Goal: Transaction & Acquisition: Purchase product/service

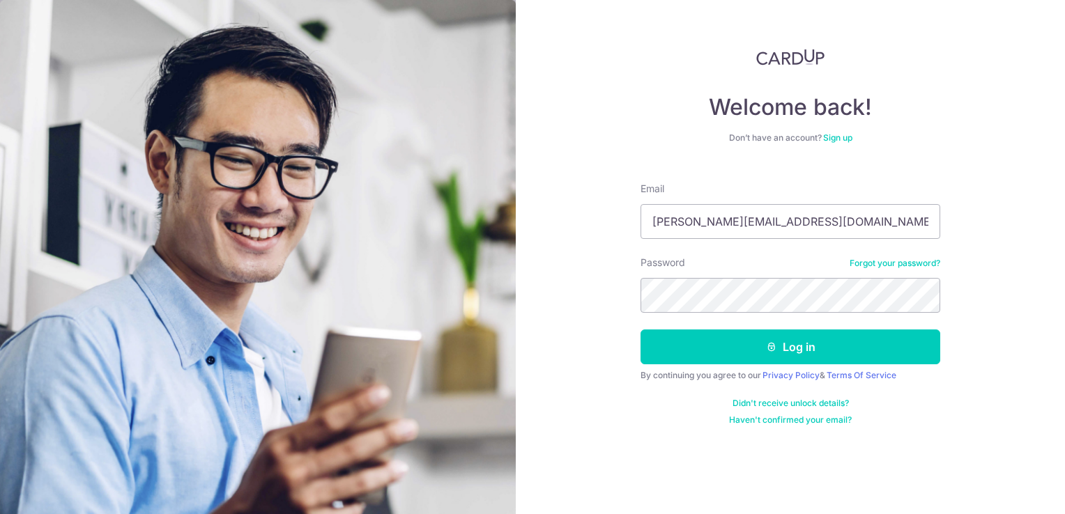
click at [641, 330] on button "Log in" at bounding box center [791, 347] width 300 height 35
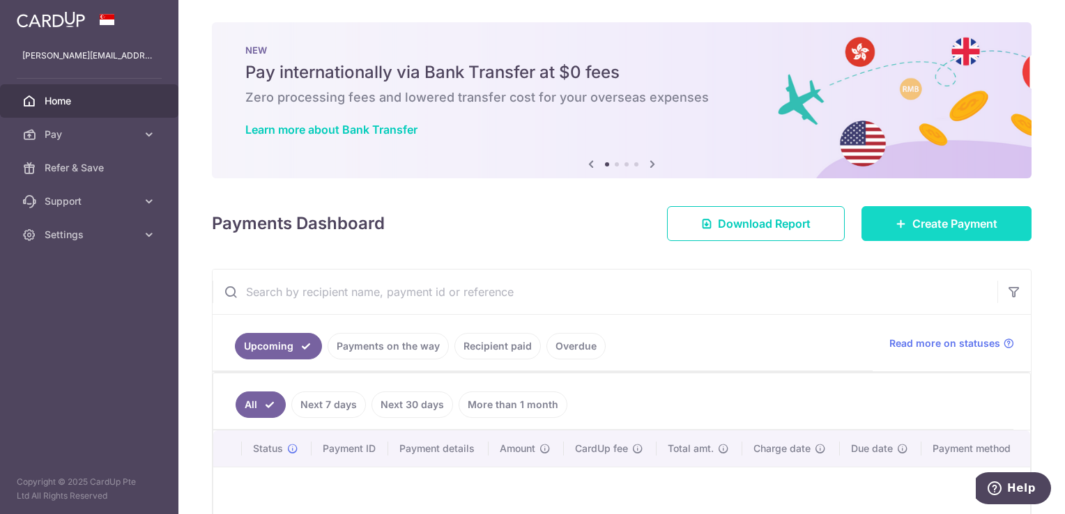
click at [966, 220] on span "Create Payment" at bounding box center [954, 223] width 85 height 17
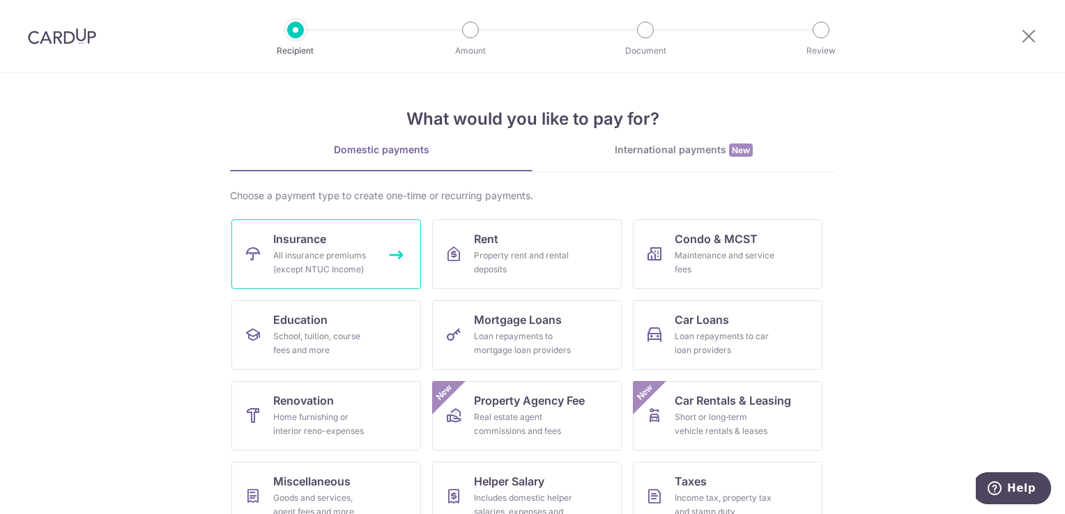
click at [354, 255] on div "All insurance premiums (except NTUC Income)" at bounding box center [323, 263] width 100 height 28
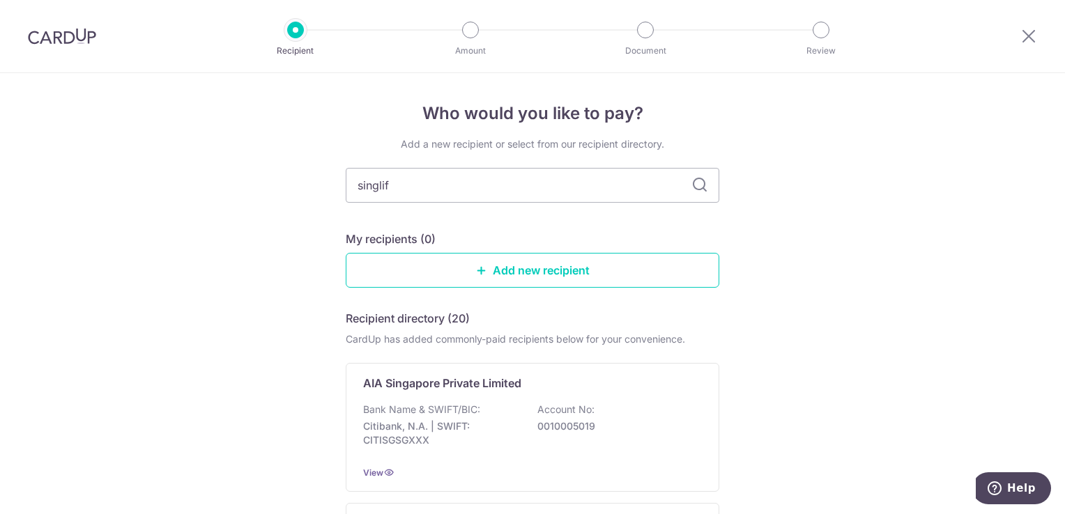
type input "singlife"
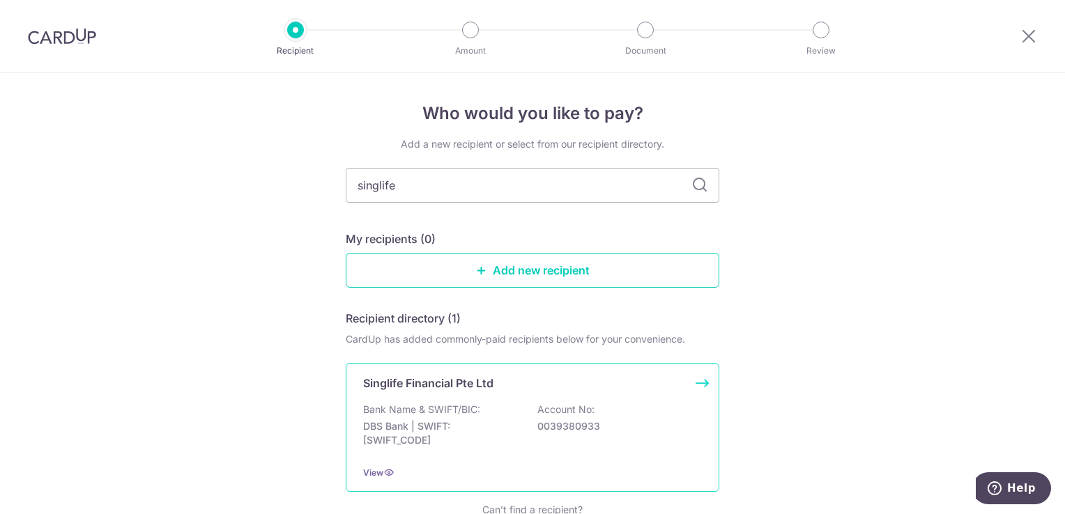
click at [687, 411] on div "Bank Name & SWIFT/BIC: DBS Bank | SWIFT: DBSSSGSGXXX Account No: 0039380933" at bounding box center [532, 429] width 339 height 52
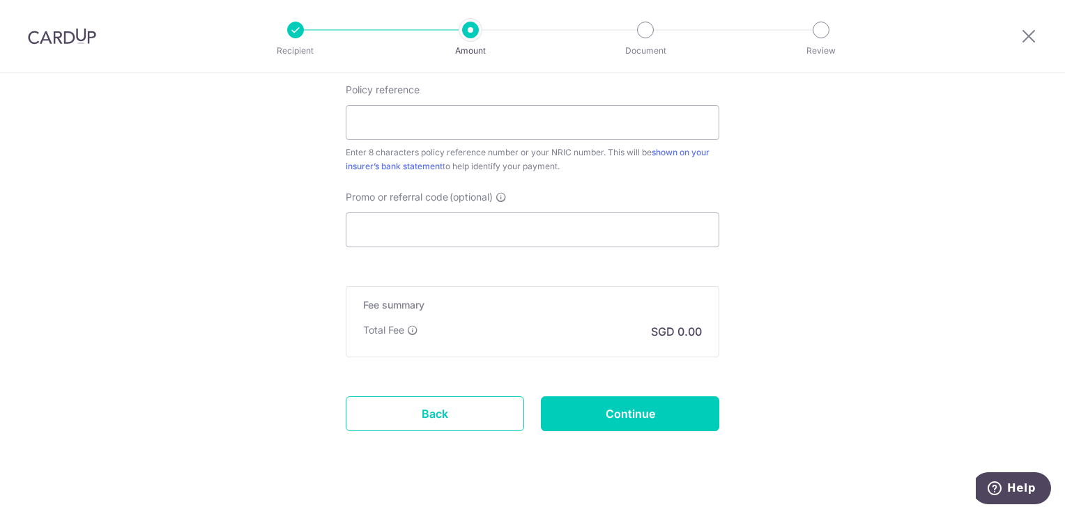
scroll to position [818, 0]
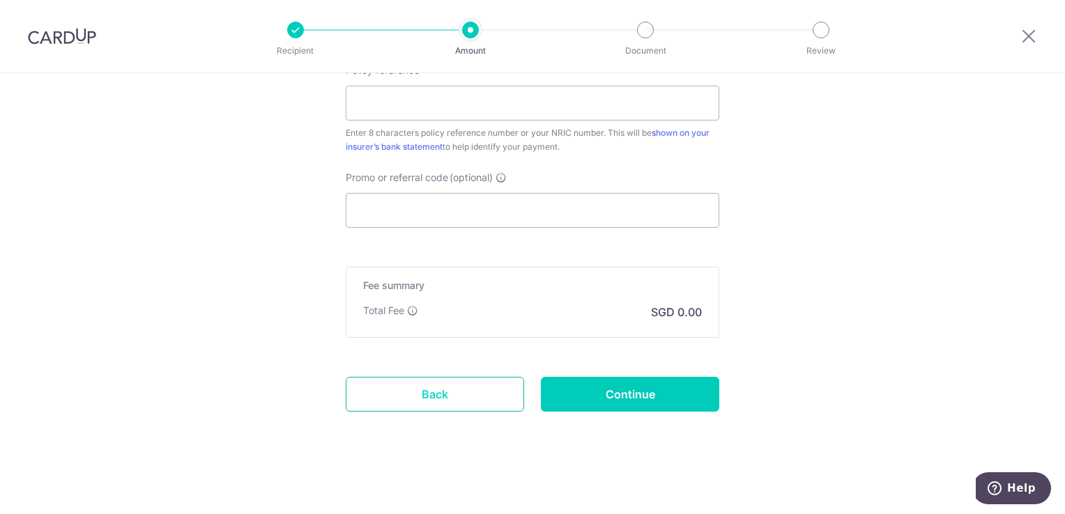
click at [444, 394] on link "Back" at bounding box center [435, 394] width 178 height 35
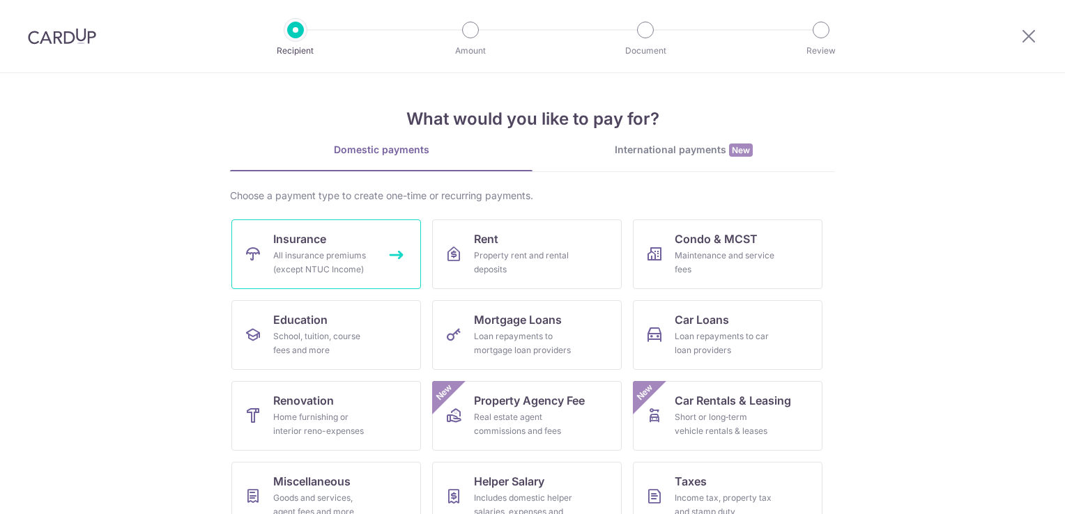
click at [319, 241] on span "Insurance" at bounding box center [299, 239] width 53 height 17
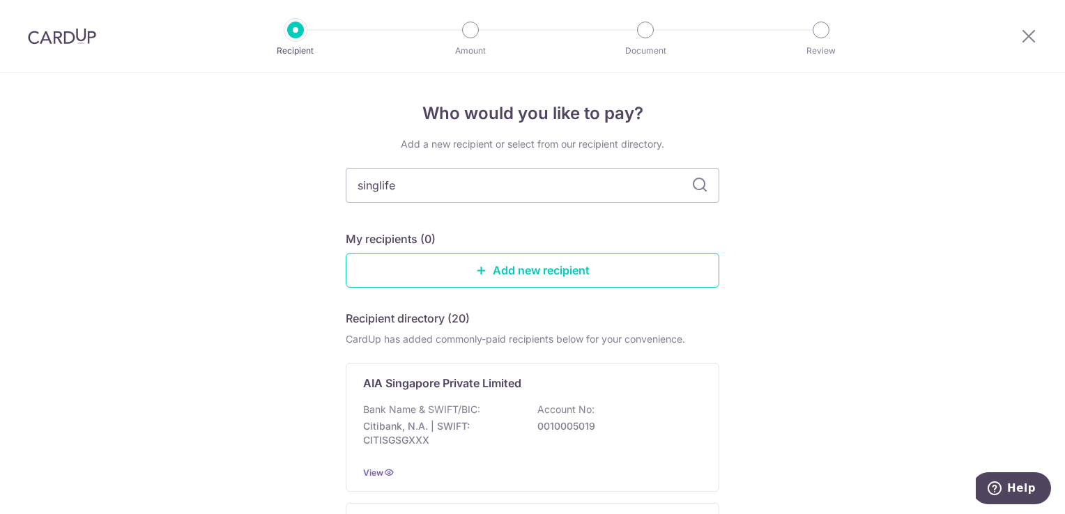
type input "singlife"
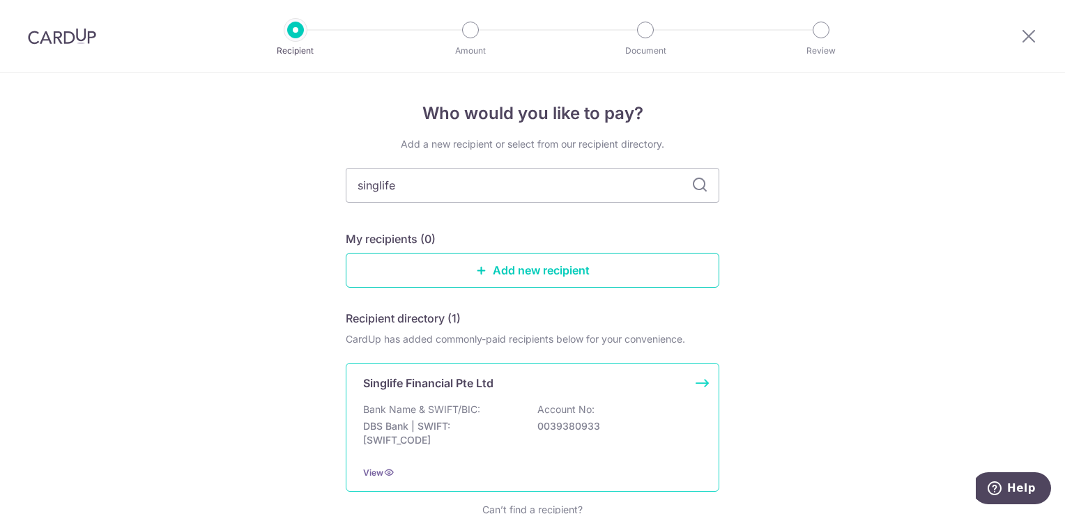
click at [579, 405] on p "Account No:" at bounding box center [565, 410] width 57 height 14
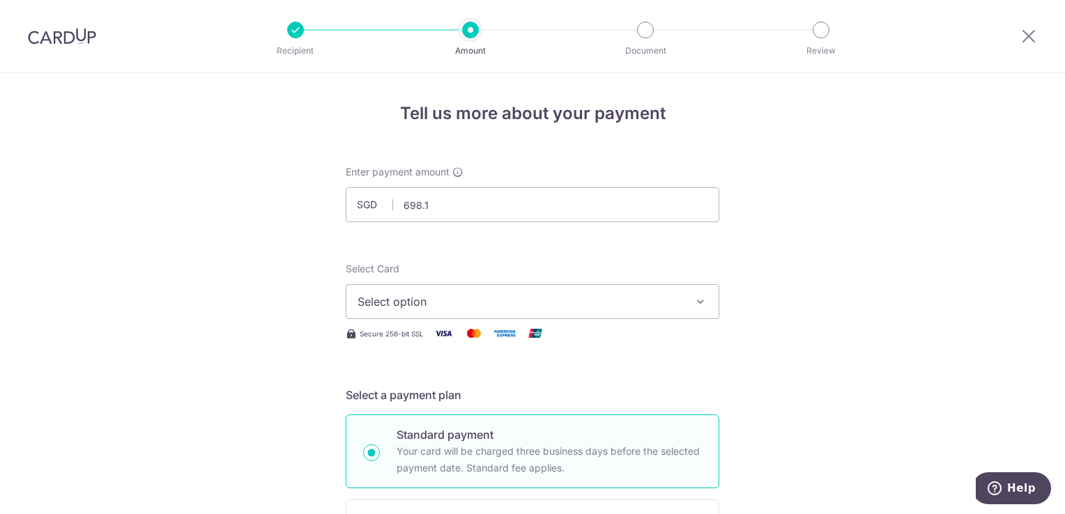
type input "698.15"
click at [562, 307] on span "Select option" at bounding box center [520, 301] width 325 height 17
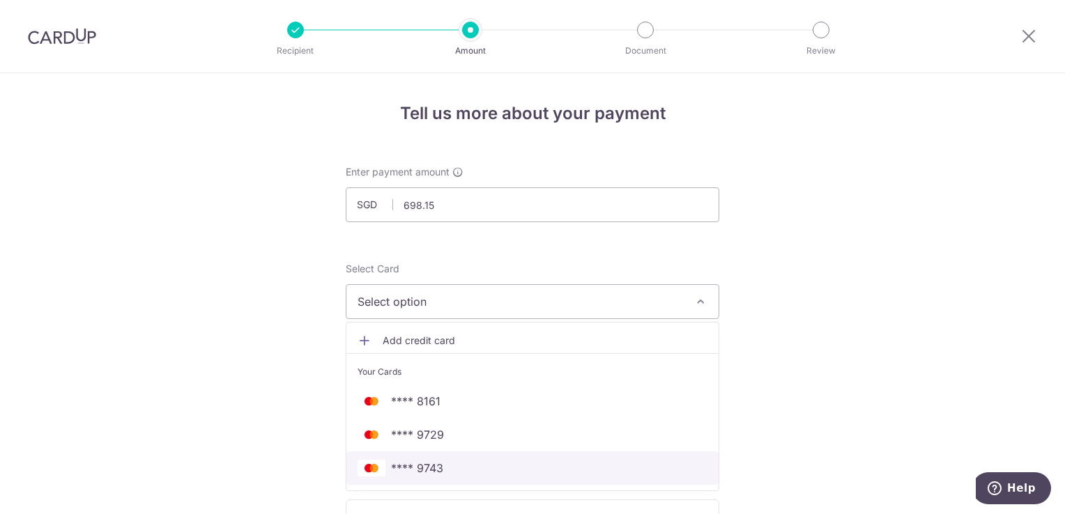
click at [431, 464] on span "**** 9743" at bounding box center [417, 468] width 52 height 17
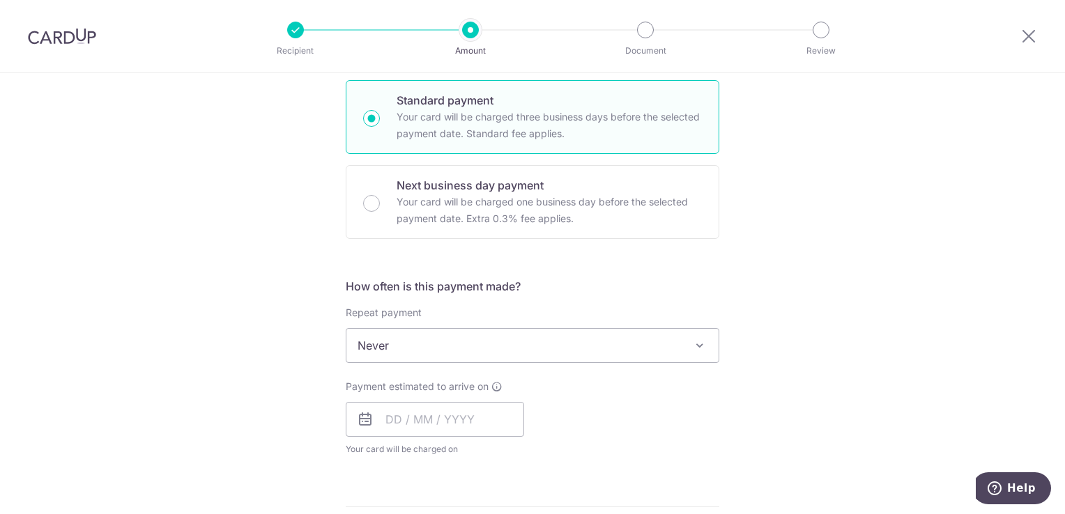
scroll to position [348, 0]
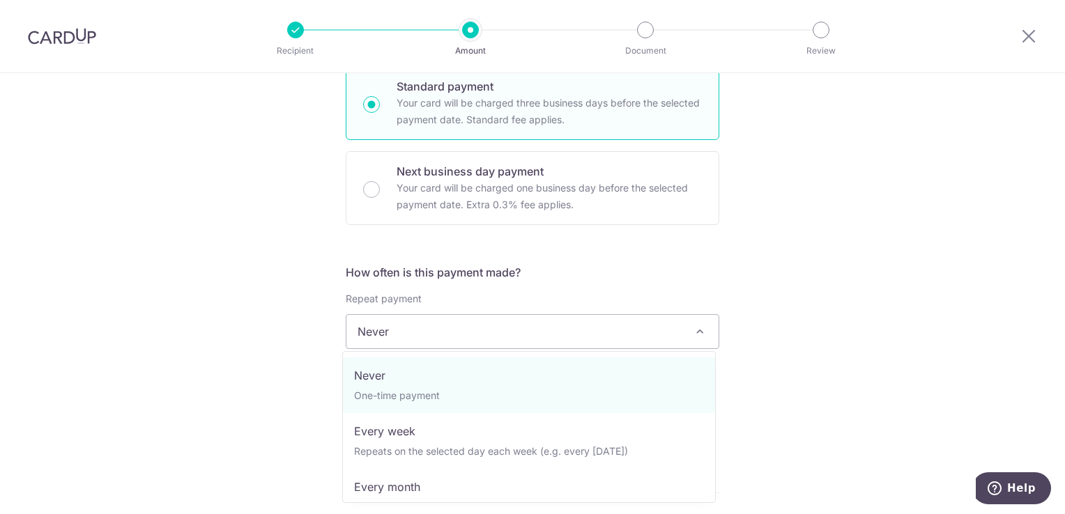
click at [502, 325] on span "Never" at bounding box center [532, 331] width 372 height 33
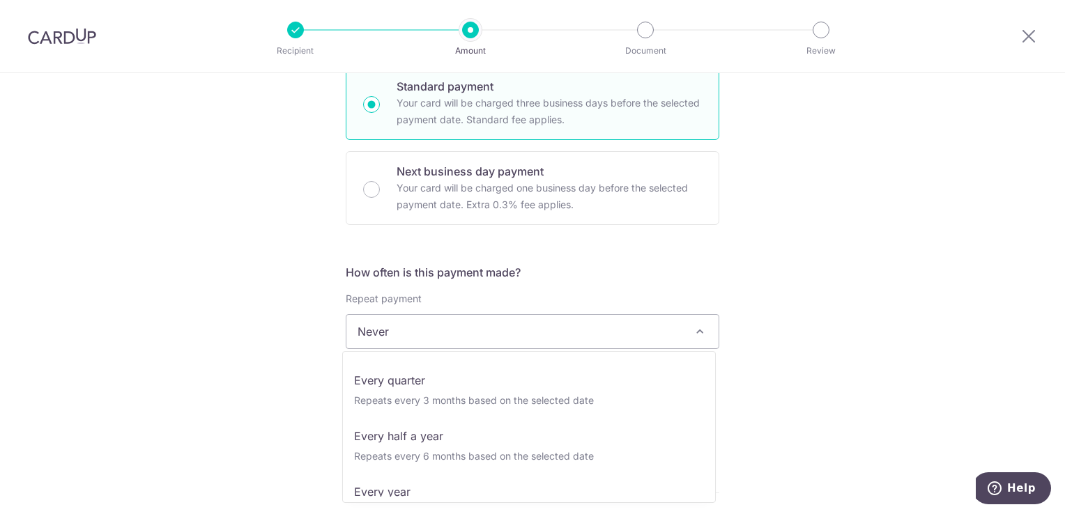
scroll to position [164, 0]
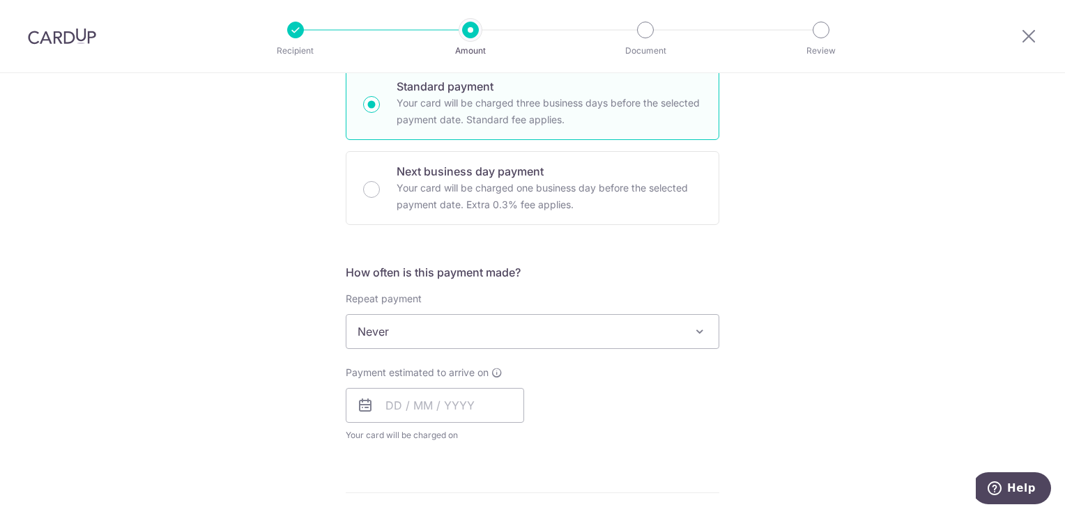
click at [824, 371] on div "Tell us more about your payment Enter payment amount SGD 698.15 698.15 Select C…" at bounding box center [532, 355] width 1065 height 1261
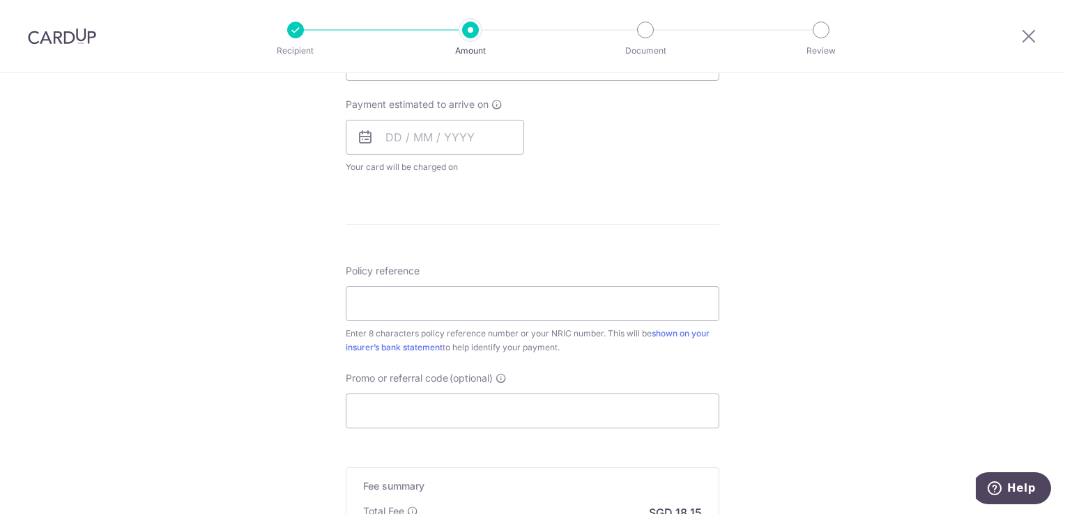
scroll to position [627, 0]
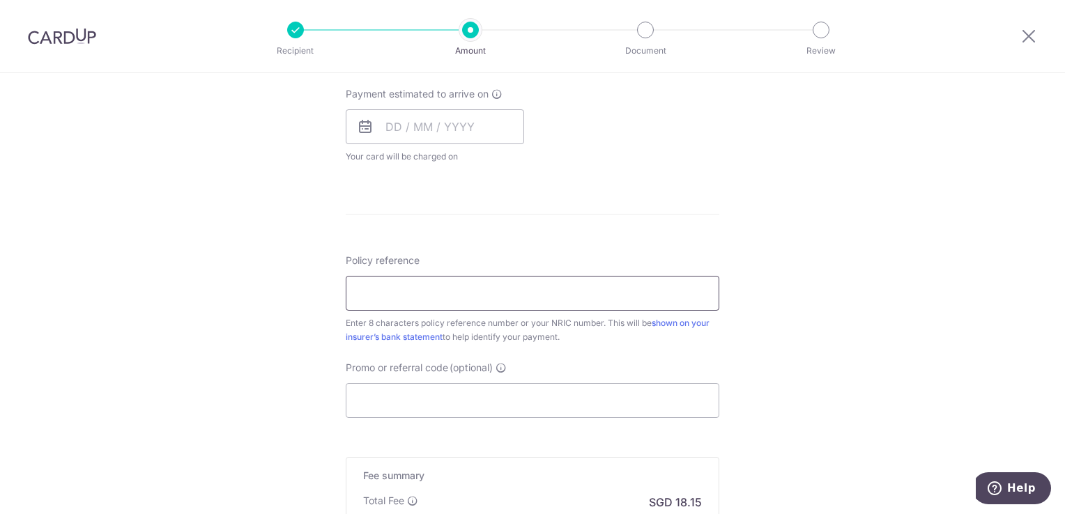
click at [476, 300] on input "Policy reference" at bounding box center [533, 293] width 374 height 35
type input "S"
type input "S8515139H"
click at [976, 321] on div "Tell us more about your payment Enter payment amount SGD 698.15 698.15 Select C…" at bounding box center [532, 76] width 1065 height 1261
click at [414, 125] on input "text" at bounding box center [435, 126] width 178 height 35
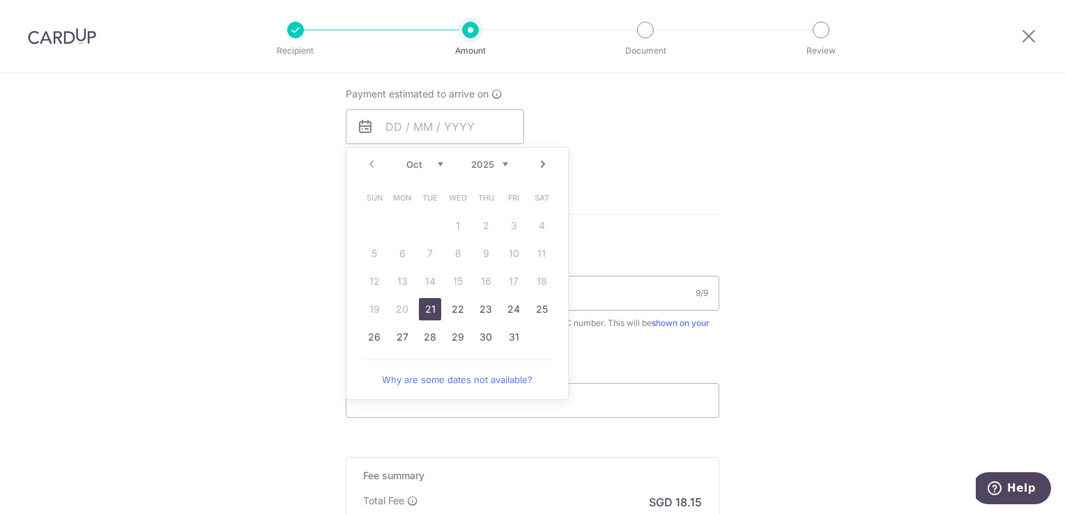
click at [427, 305] on link "21" at bounding box center [430, 309] width 22 height 22
type input "[DATE]"
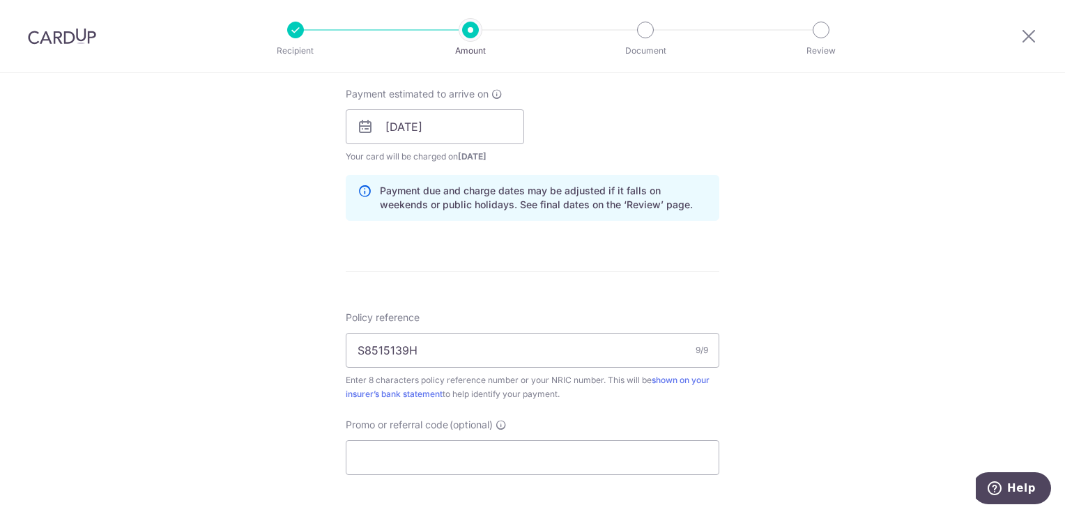
click at [825, 273] on div "Tell us more about your payment Enter payment amount SGD 698.15 698.15 Select C…" at bounding box center [532, 105] width 1065 height 1318
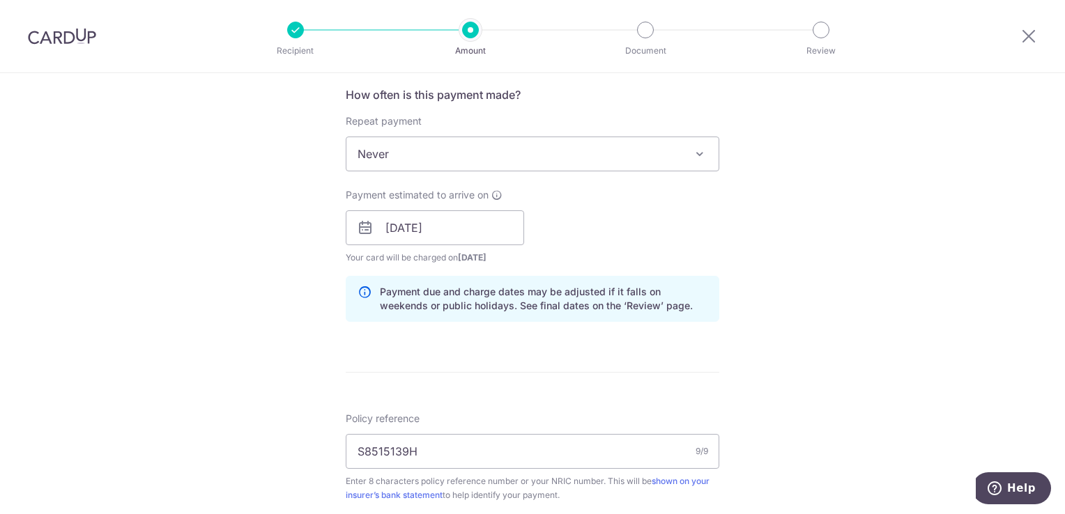
scroll to position [735, 0]
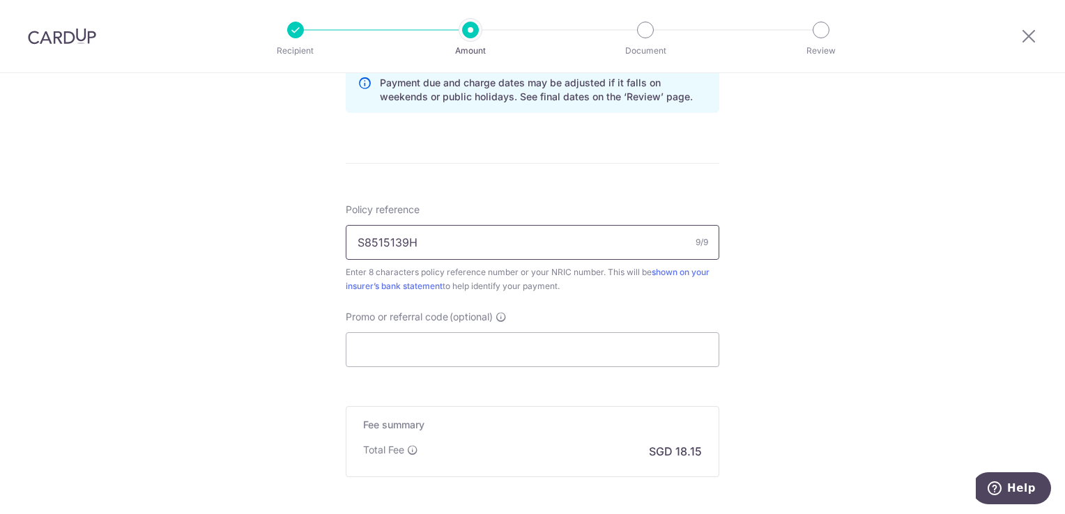
drag, startPoint x: 427, startPoint y: 243, endPoint x: 244, endPoint y: 208, distance: 186.0
type input "10122730"
click at [450, 342] on input "Promo or referral code (optional)" at bounding box center [533, 349] width 374 height 35
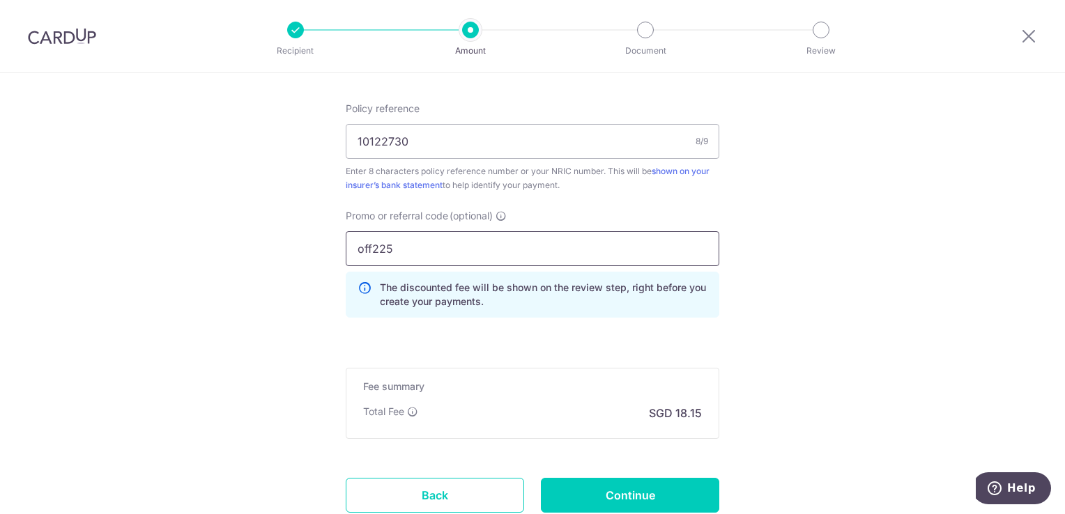
scroll to position [937, 0]
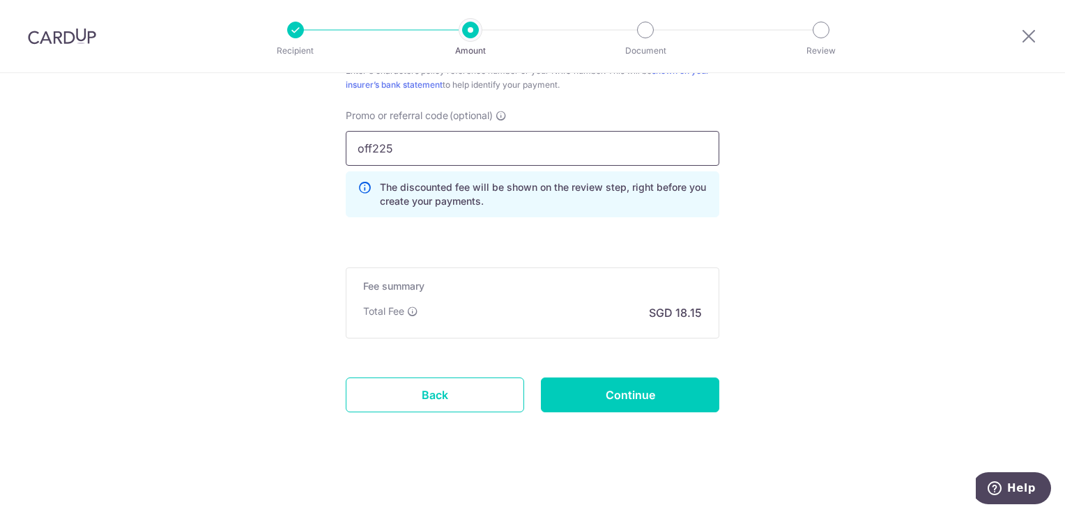
type input "off225"
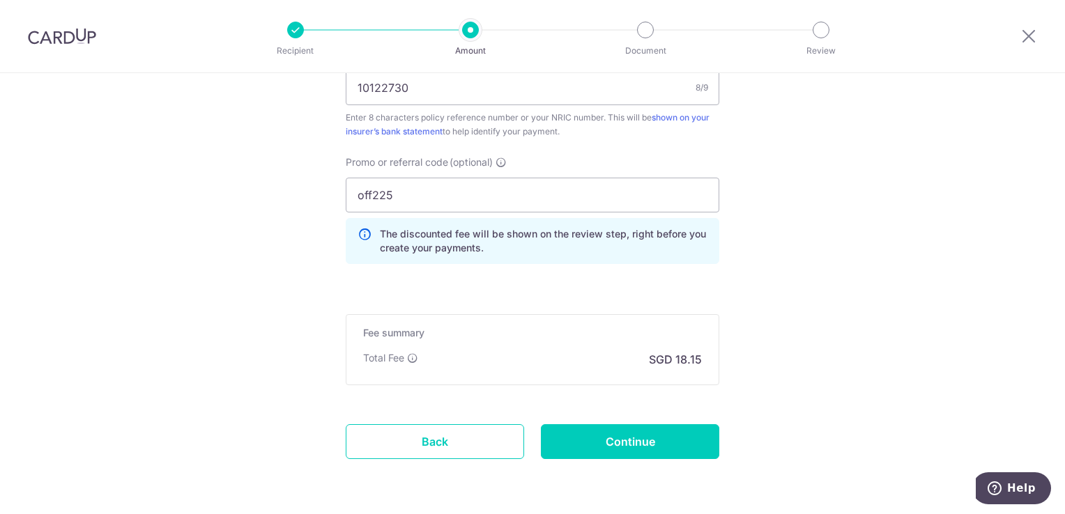
scroll to position [867, 0]
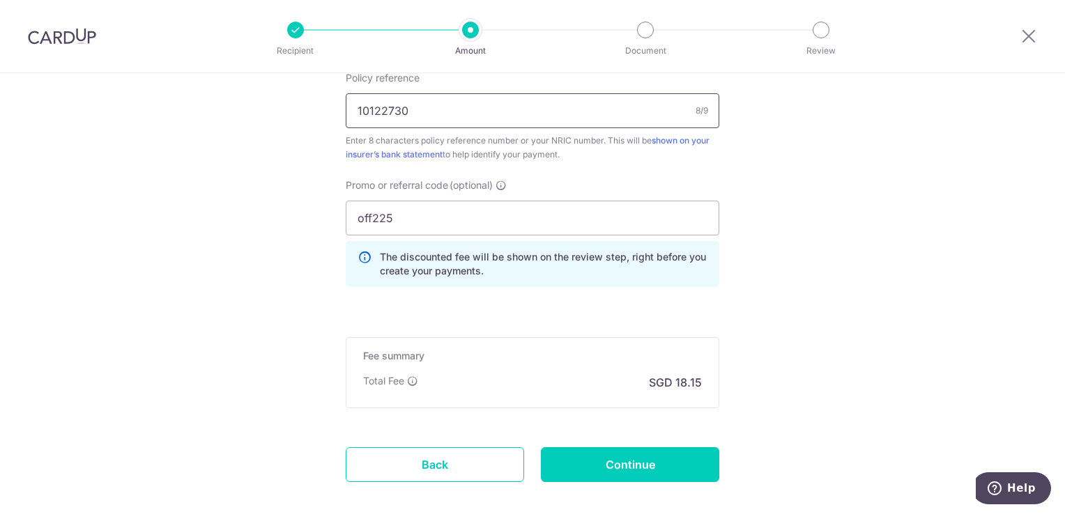
click at [418, 116] on input "10122730" at bounding box center [533, 110] width 374 height 35
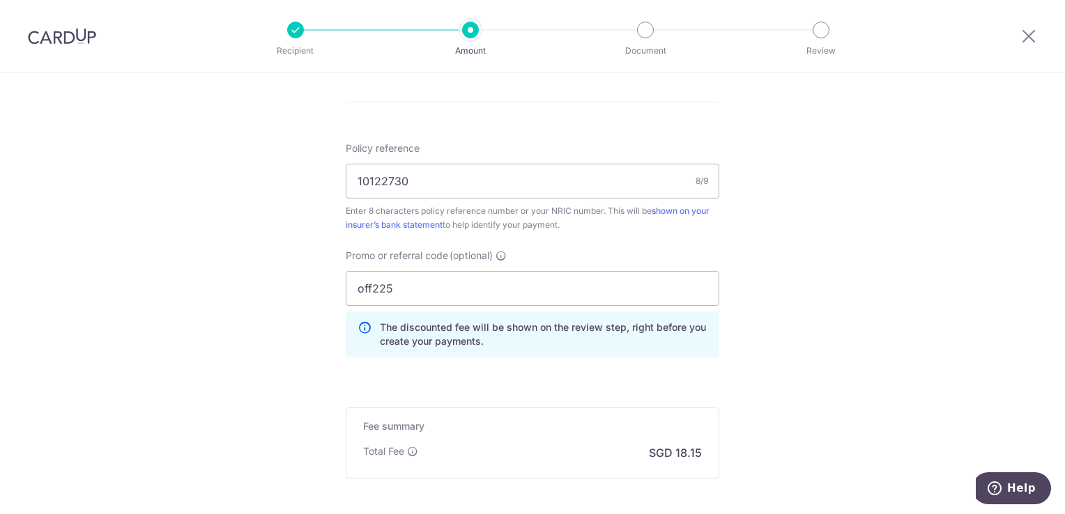
scroll to position [797, 0]
click at [351, 180] on input "10122730" at bounding box center [533, 180] width 374 height 35
drag, startPoint x: 431, startPoint y: 176, endPoint x: 244, endPoint y: 175, distance: 186.8
type input "S8515139H"
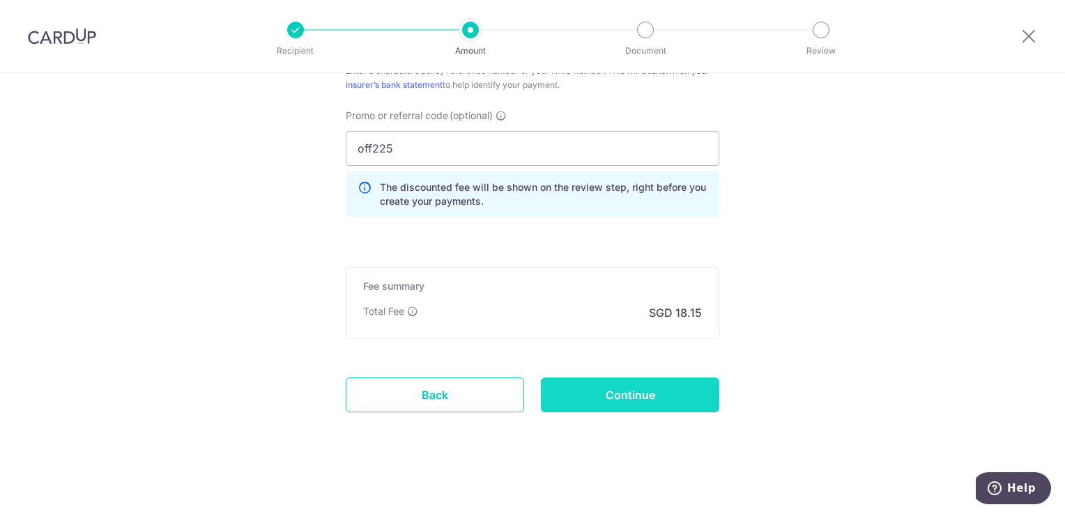
click at [677, 387] on input "Continue" at bounding box center [630, 395] width 178 height 35
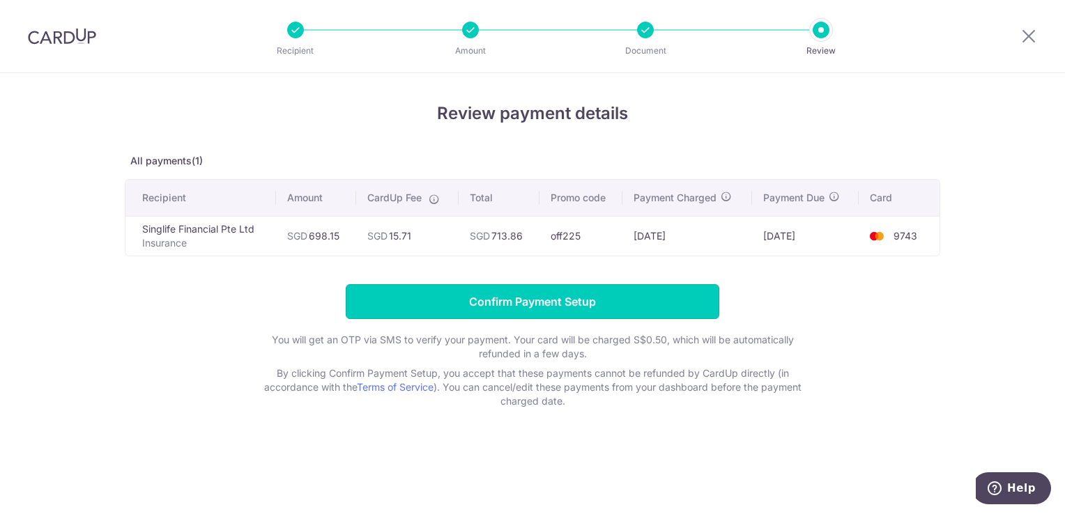
click at [645, 300] on input "Confirm Payment Setup" at bounding box center [533, 301] width 374 height 35
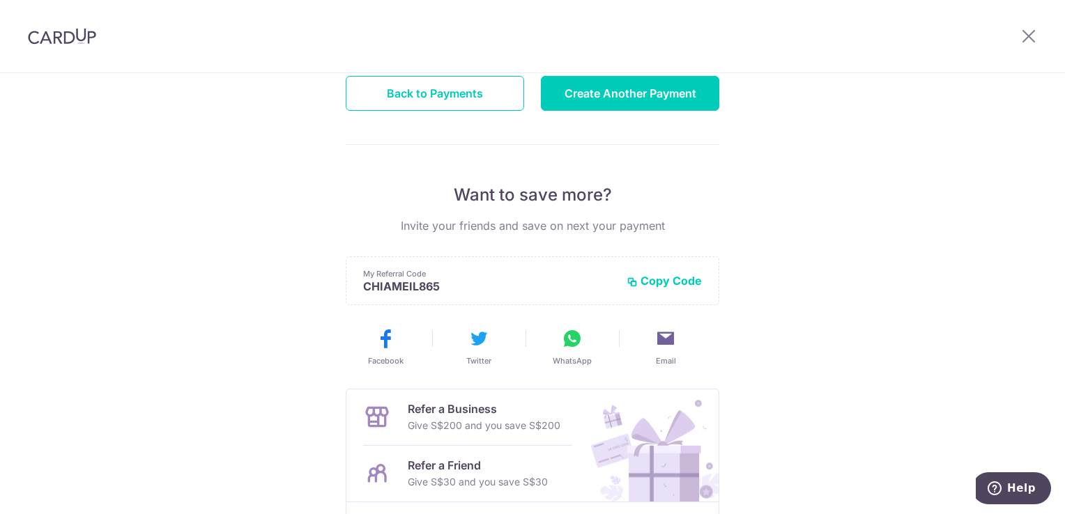
scroll to position [279, 0]
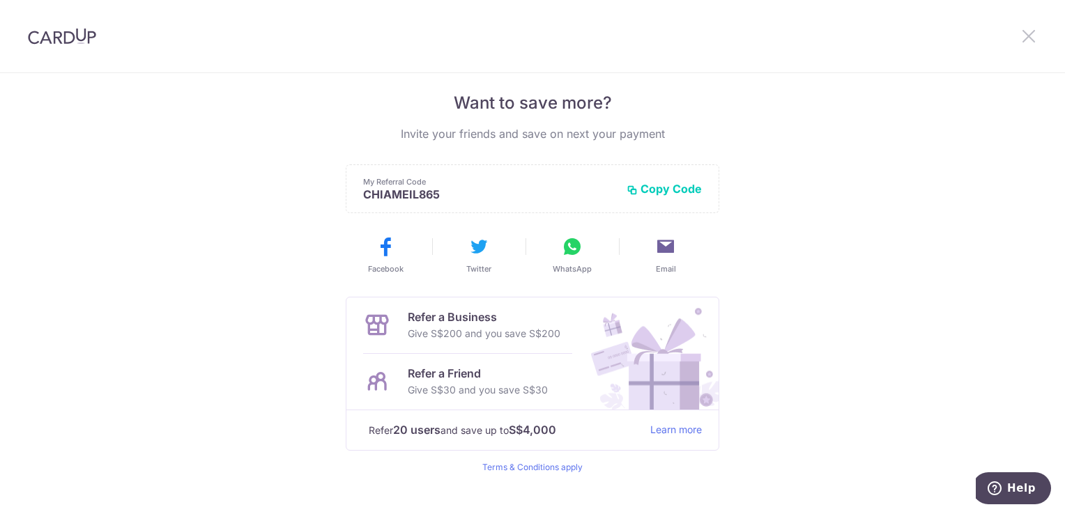
click at [1029, 32] on icon at bounding box center [1028, 35] width 17 height 17
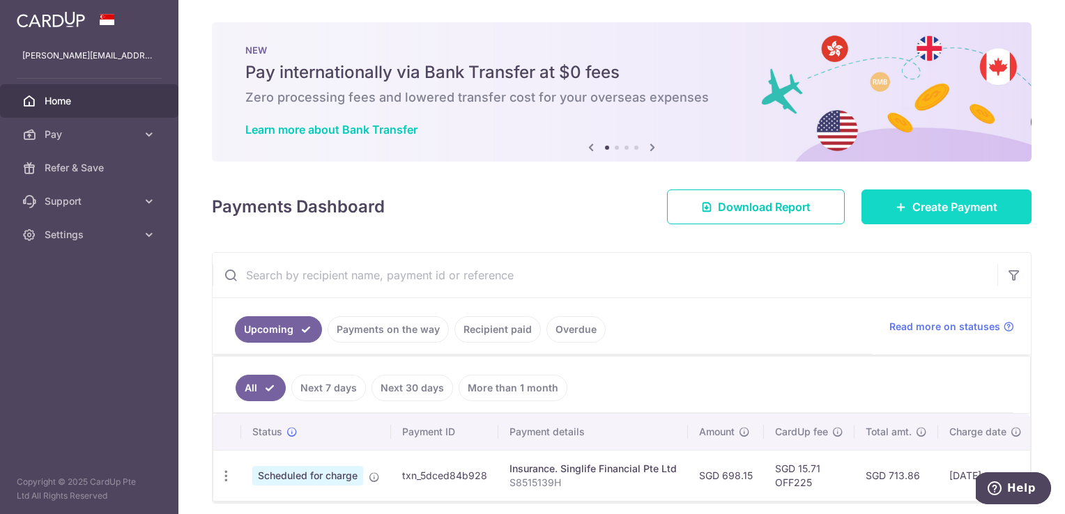
click at [940, 211] on span "Create Payment" at bounding box center [954, 207] width 85 height 17
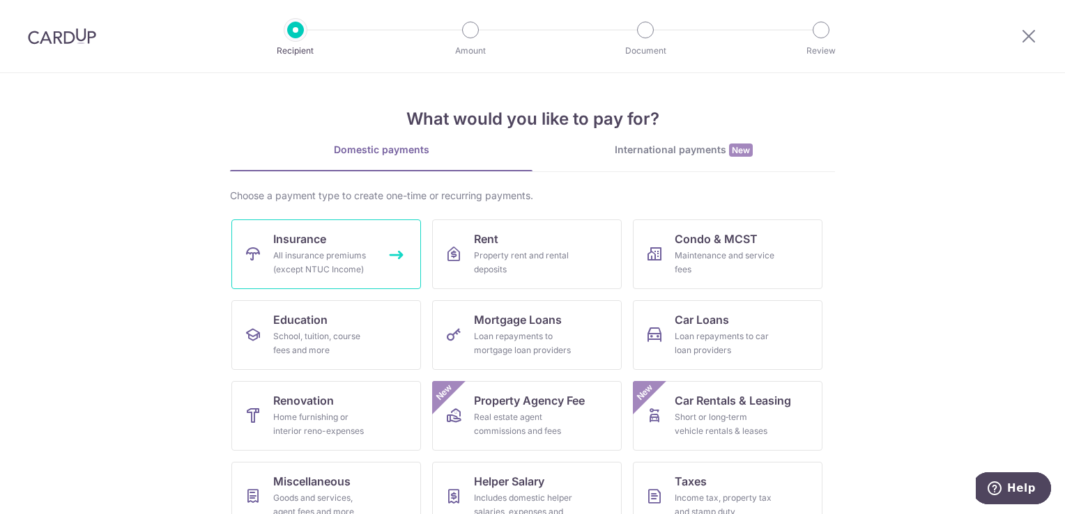
click at [309, 283] on link "Insurance All insurance premiums (except NTUC Income)" at bounding box center [326, 255] width 190 height 70
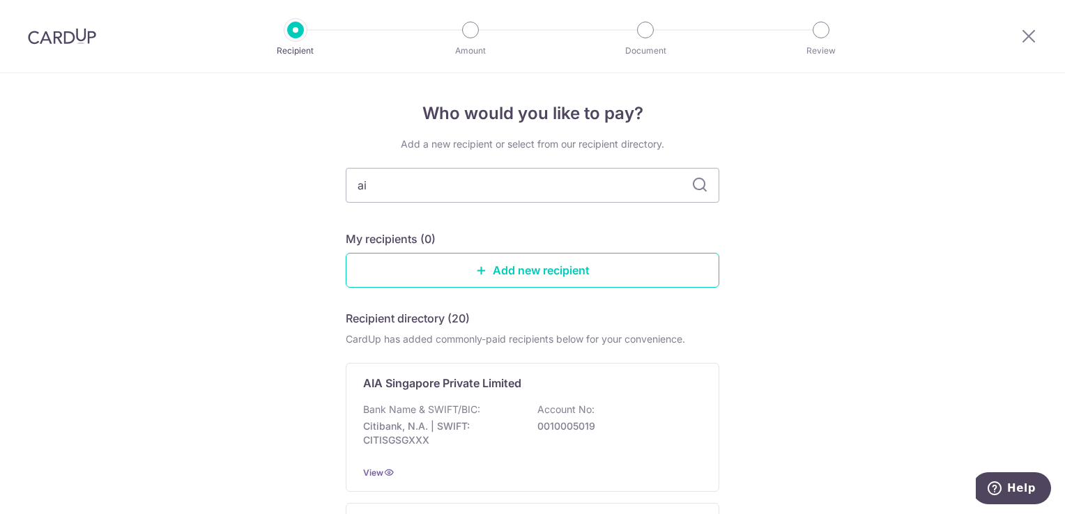
type input "aia"
click at [703, 178] on icon at bounding box center [699, 185] width 17 height 17
click at [698, 185] on icon at bounding box center [699, 185] width 17 height 17
click at [566, 184] on input "aia" at bounding box center [533, 185] width 374 height 35
click at [692, 190] on icon at bounding box center [699, 185] width 17 height 17
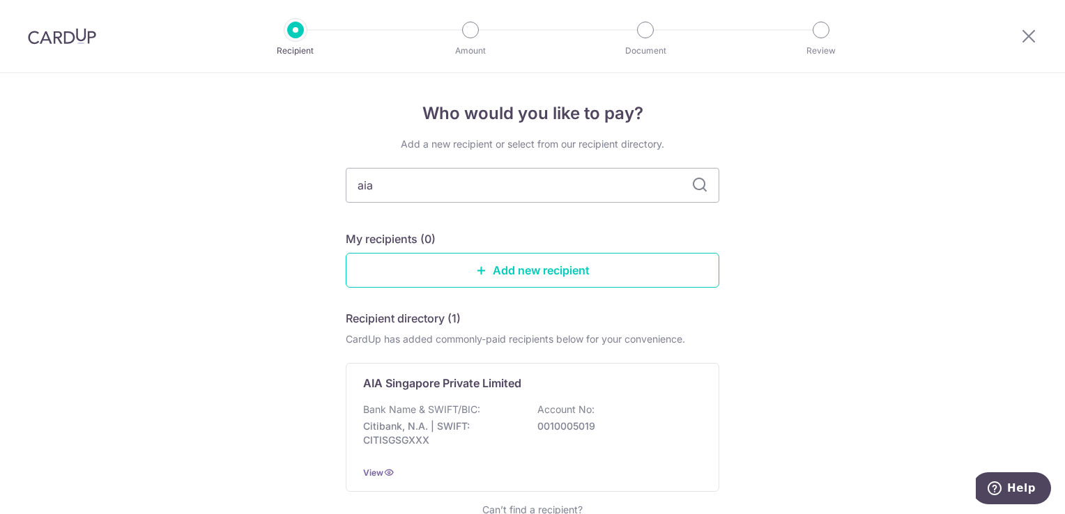
click at [698, 179] on icon at bounding box center [699, 185] width 17 height 17
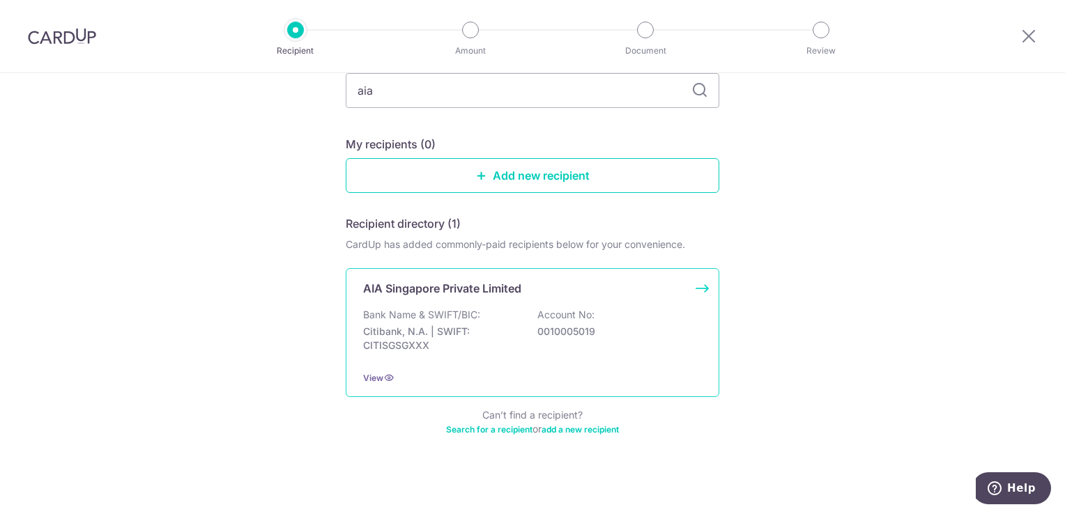
scroll to position [98, 0]
click at [604, 316] on div "Bank Name & SWIFT/BIC: Citibank, N.A. | SWIFT: CITISGSGXXX Account No: 00100050…" at bounding box center [532, 331] width 339 height 52
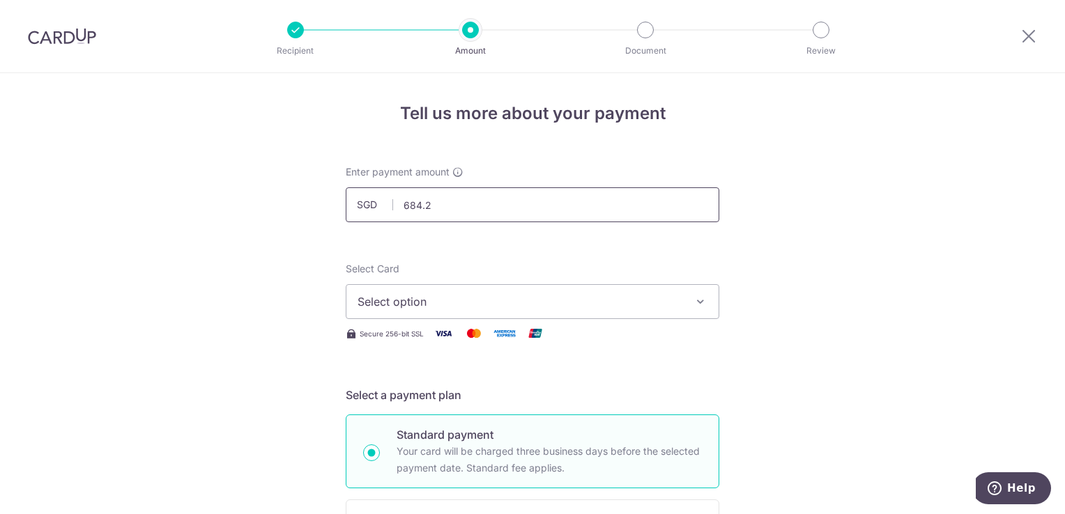
type input "684.28"
click at [521, 291] on button "Select option" at bounding box center [533, 301] width 374 height 35
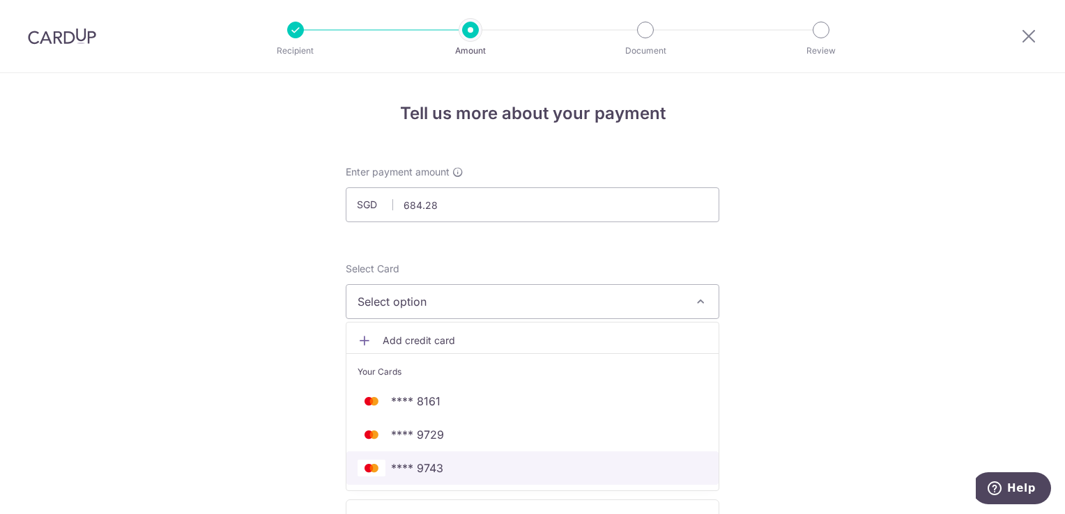
click at [455, 460] on span "**** 9743" at bounding box center [533, 468] width 350 height 17
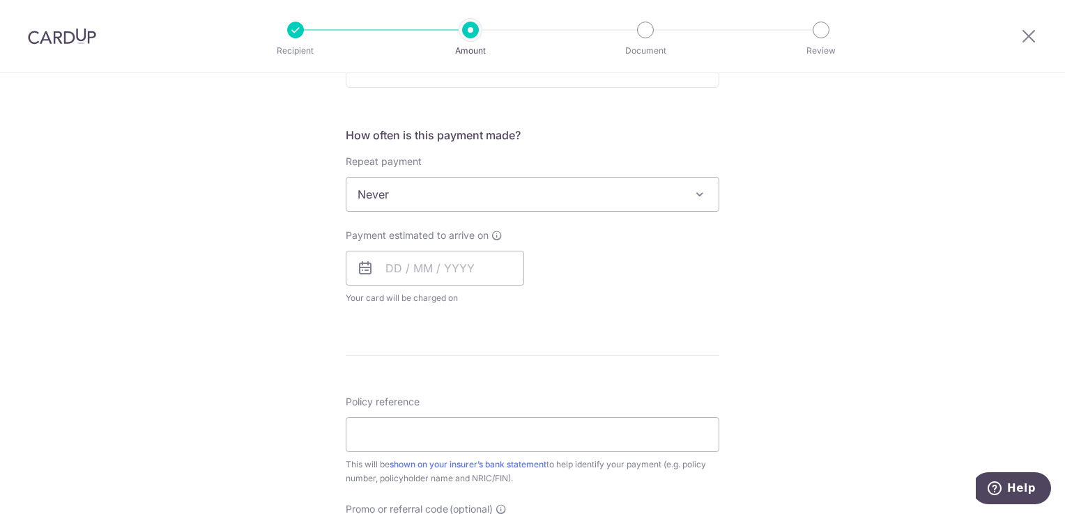
scroll to position [488, 0]
click at [388, 265] on input "text" at bounding box center [435, 266] width 178 height 35
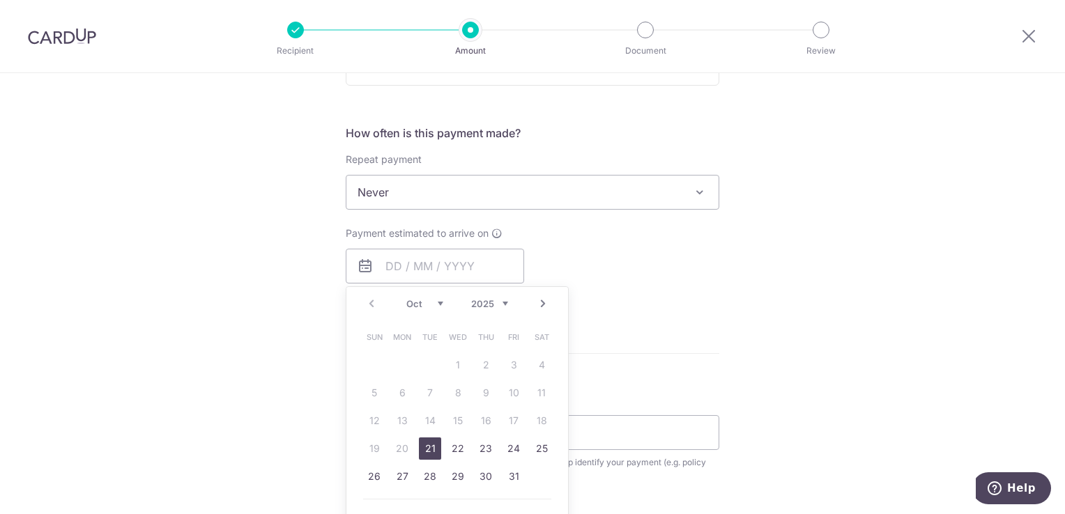
click at [542, 300] on link "Next" at bounding box center [543, 304] width 17 height 17
click at [368, 302] on link "Prev" at bounding box center [371, 304] width 17 height 17
click at [422, 449] on link "21" at bounding box center [430, 449] width 22 height 22
type input "[DATE]"
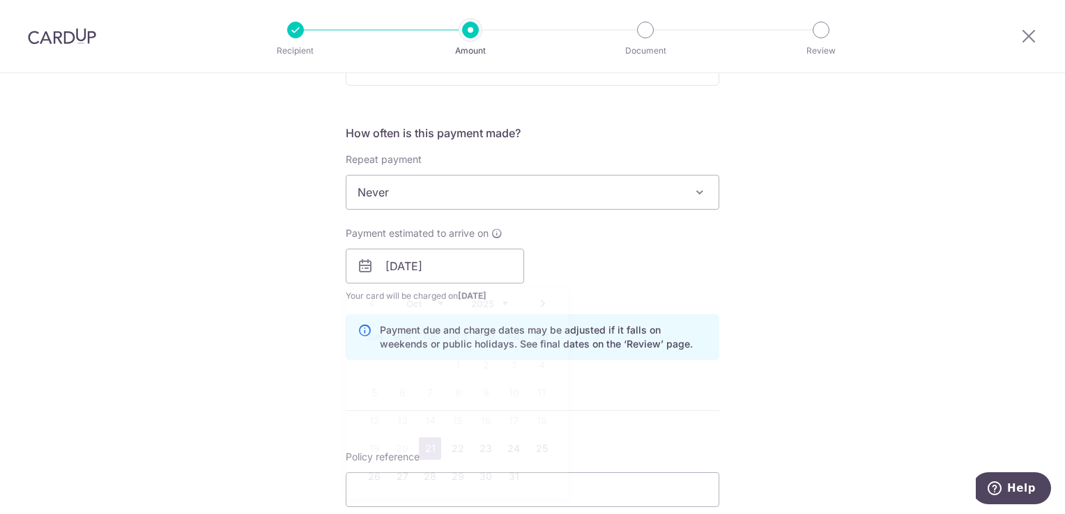
click at [708, 348] on div "Payment due and charge dates may be adjusted if it falls on weekends or public …" at bounding box center [533, 337] width 374 height 46
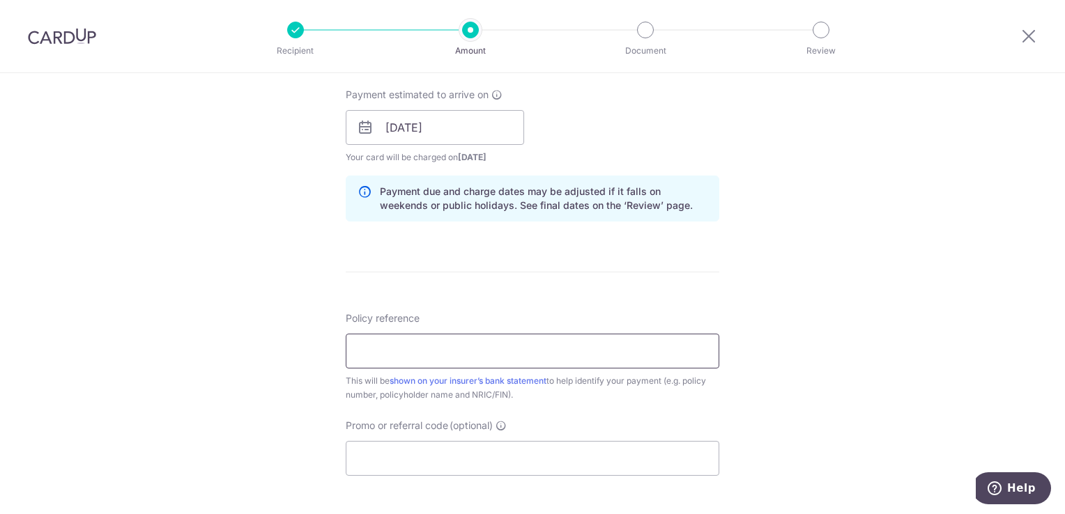
scroll to position [627, 0]
click at [585, 344] on input "Policy reference" at bounding box center [533, 350] width 374 height 35
type input "P559213319"
click at [903, 346] on div "Tell us more about your payment Enter payment amount SGD 684.28 684.28 Select C…" at bounding box center [532, 105] width 1065 height 1318
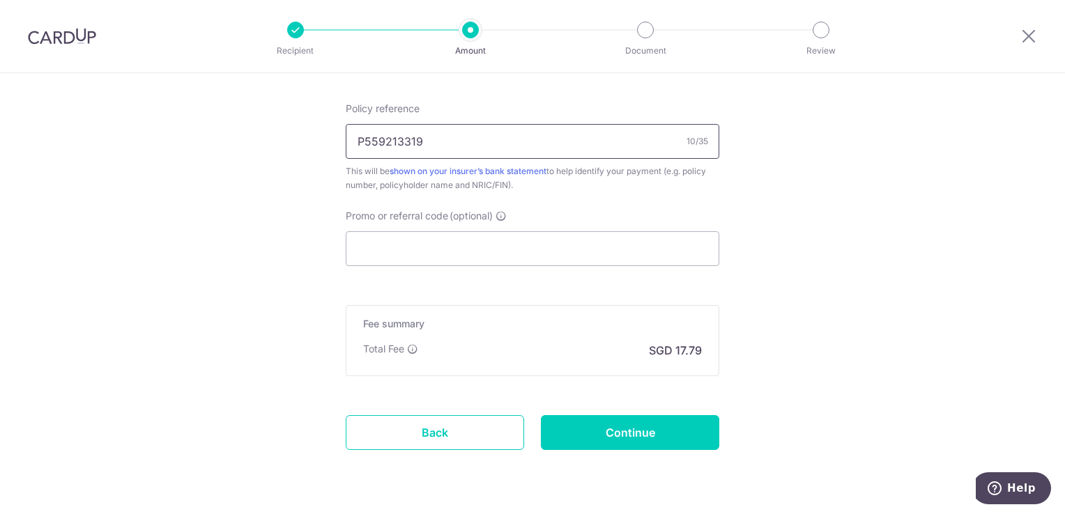
click at [457, 132] on input "P559213319" at bounding box center [533, 141] width 374 height 35
click at [532, 228] on div "Promo or referral code (optional) The discounted fee will be shown on the revie…" at bounding box center [533, 237] width 374 height 57
click at [528, 244] on input "Promo or referral code (optional)" at bounding box center [533, 248] width 374 height 35
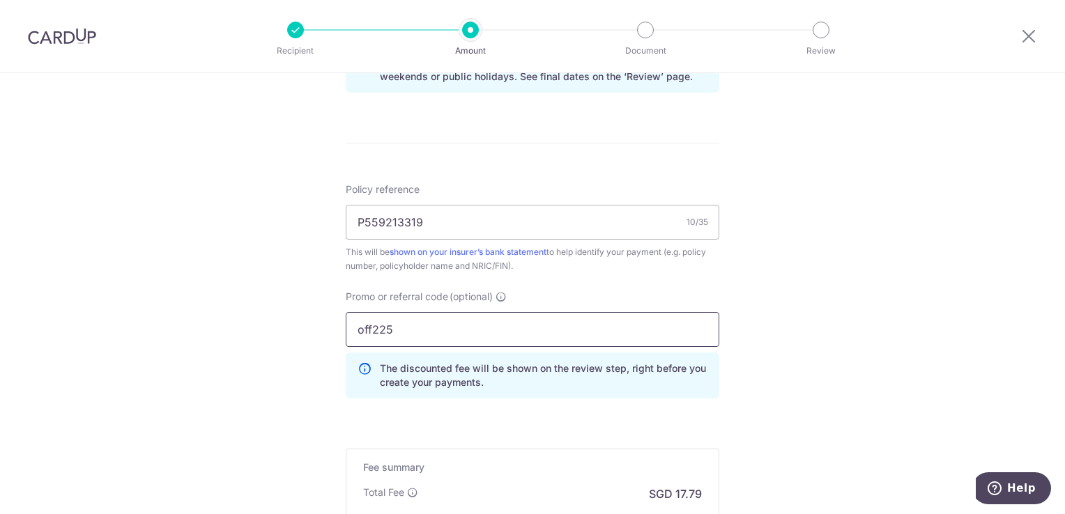
scroll to position [937, 0]
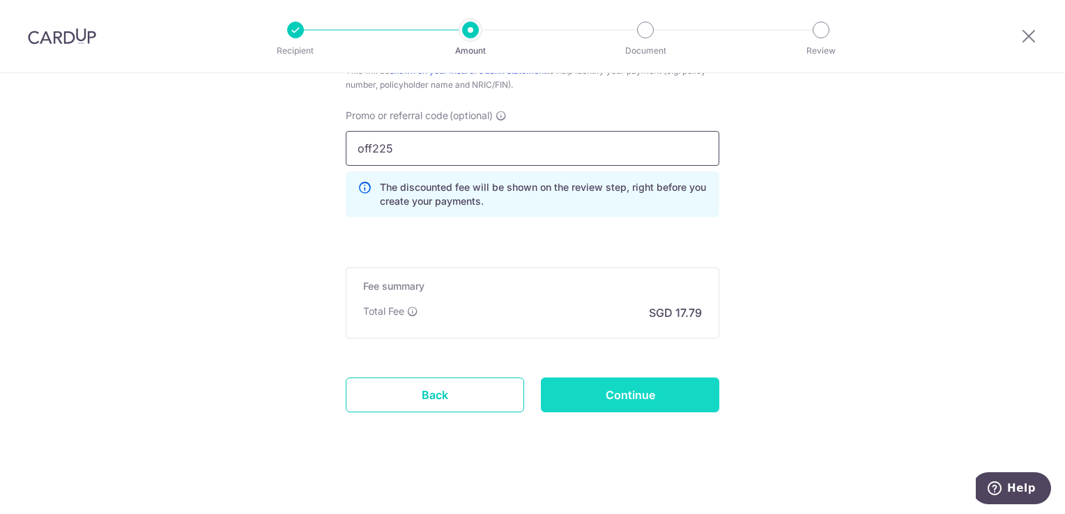
type input "off225"
click at [697, 394] on input "Continue" at bounding box center [630, 395] width 178 height 35
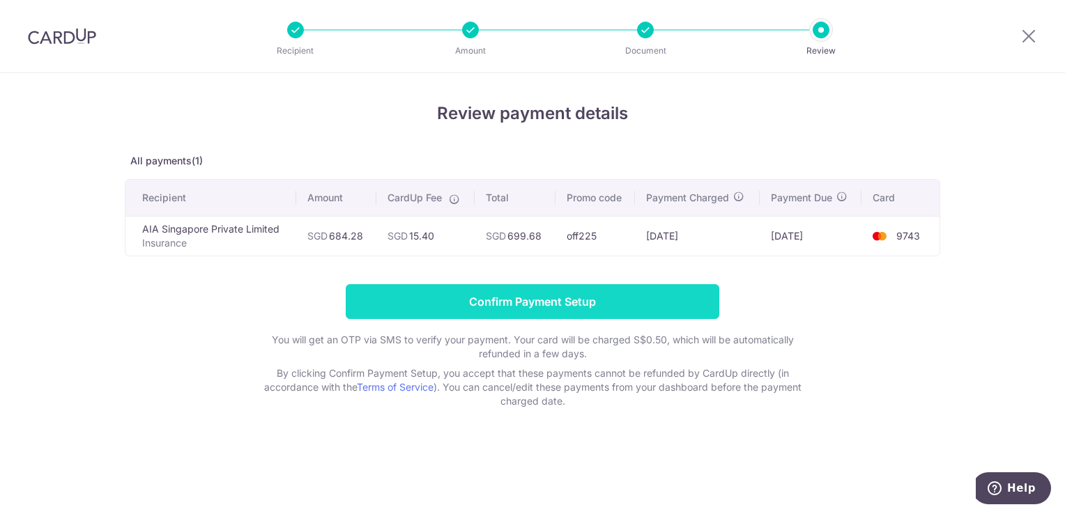
click at [535, 308] on input "Confirm Payment Setup" at bounding box center [533, 301] width 374 height 35
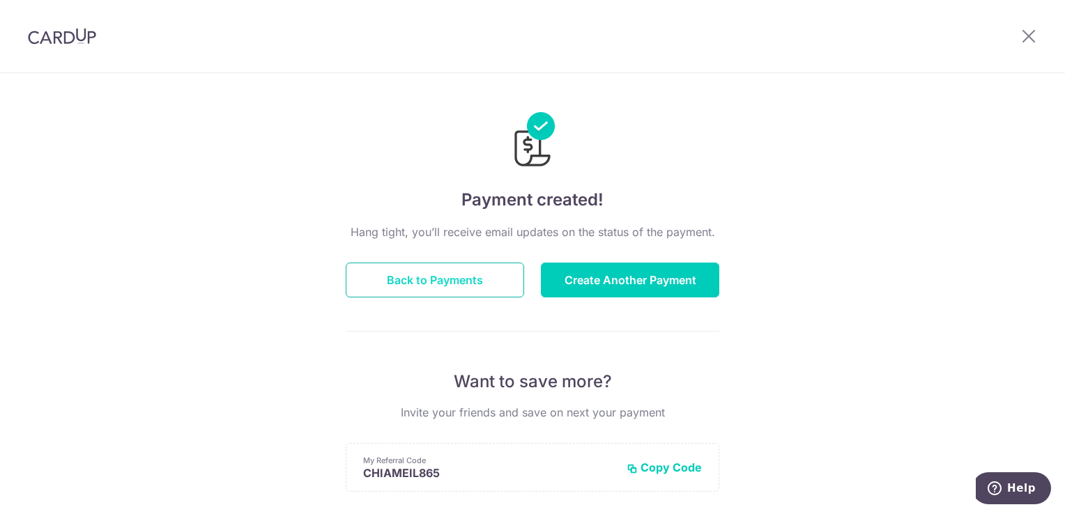
click at [503, 279] on button "Back to Payments" at bounding box center [435, 280] width 178 height 35
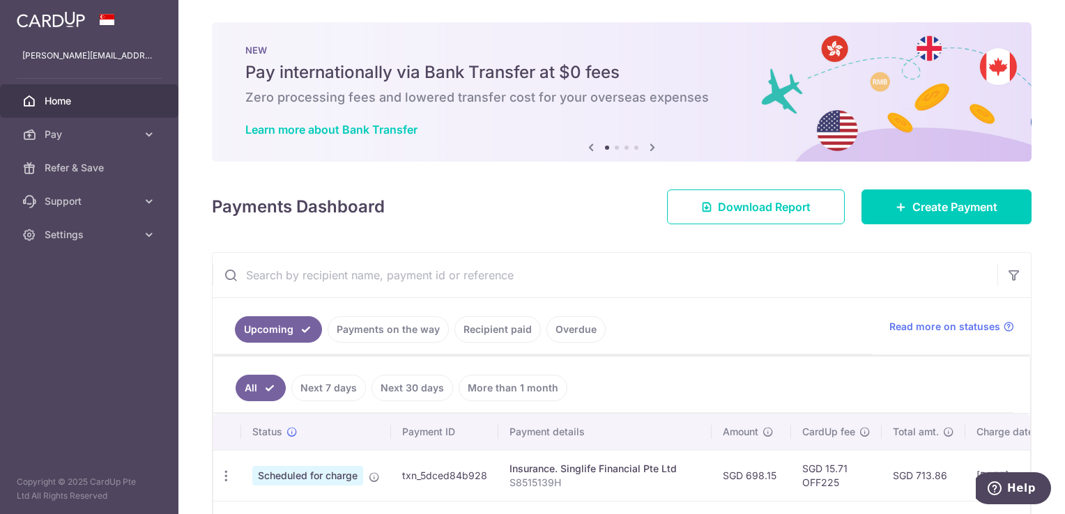
scroll to position [110, 0]
